Goal: Task Accomplishment & Management: Manage account settings

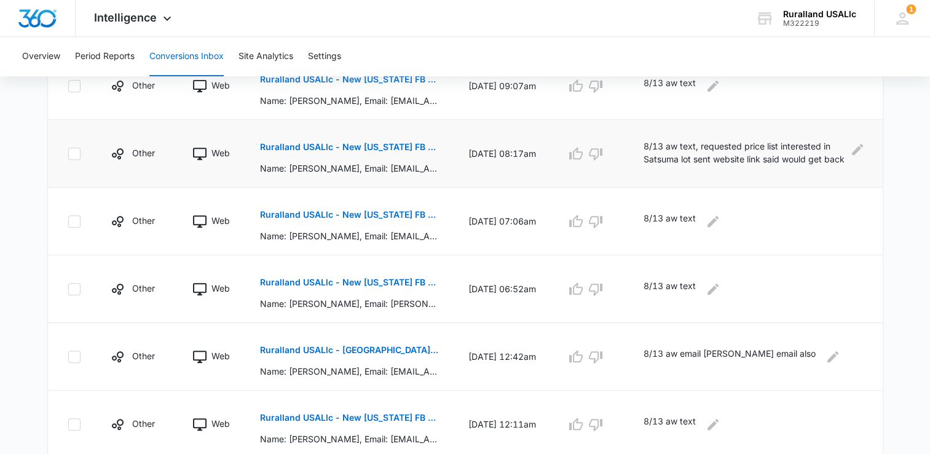
scroll to position [492, 0]
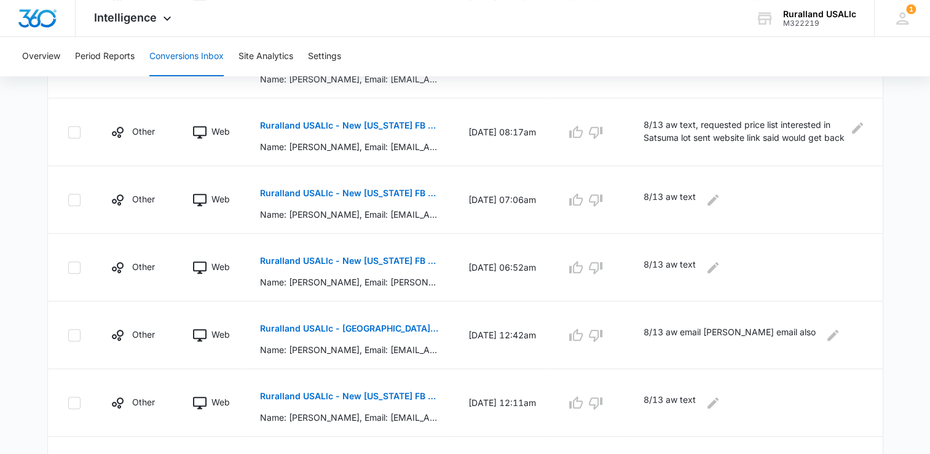
drag, startPoint x: -2, startPoint y: 250, endPoint x: 0, endPoint y: 230, distance: 20.4
drag, startPoint x: 0, startPoint y: 230, endPoint x: 648, endPoint y: 8, distance: 684.7
click at [648, 7] on div "Intelligence Apps Reputation Forms CRM Email Social Payments POS Content Ads In…" at bounding box center [465, 18] width 930 height 37
